Goal: Transaction & Acquisition: Purchase product/service

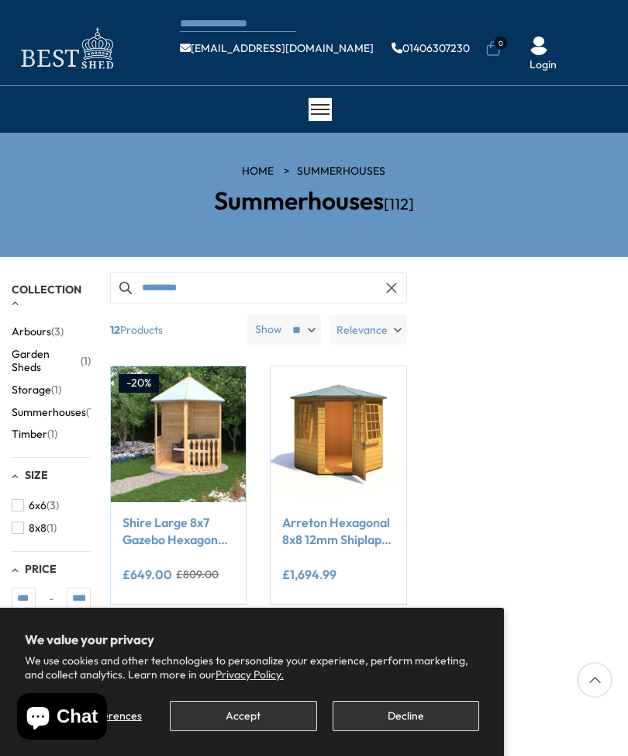
click at [262, 715] on button "Accept" at bounding box center [243, 715] width 147 height 30
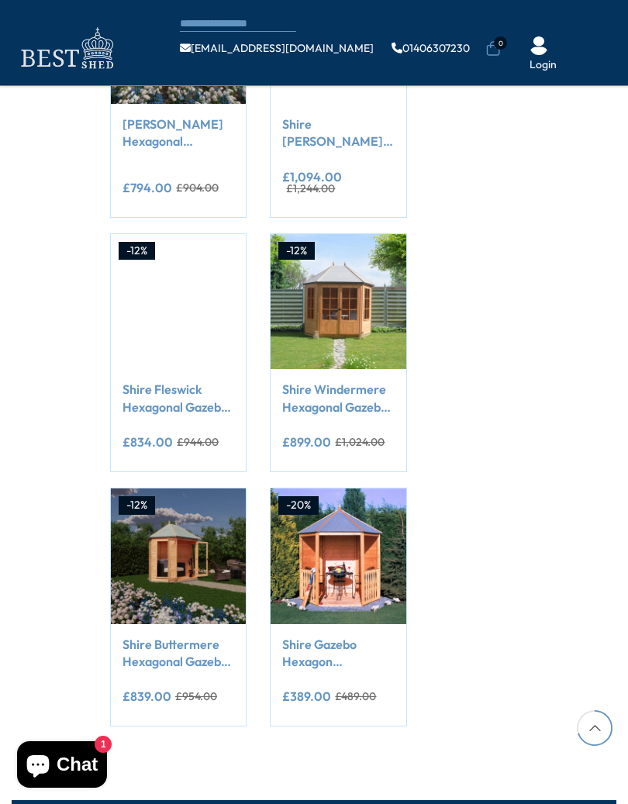
scroll to position [1088, 0]
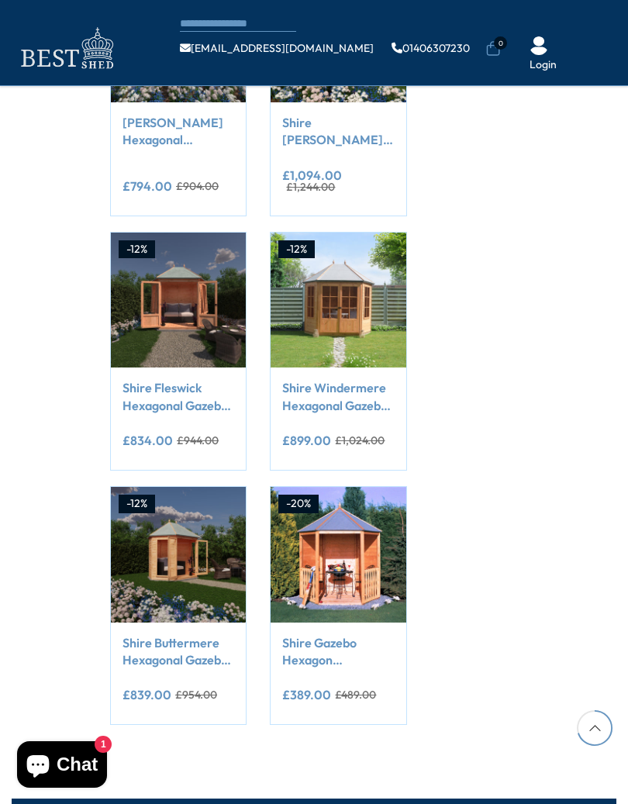
click at [337, 266] on img at bounding box center [338, 300] width 135 height 135
